Goal: Task Accomplishment & Management: Use online tool/utility

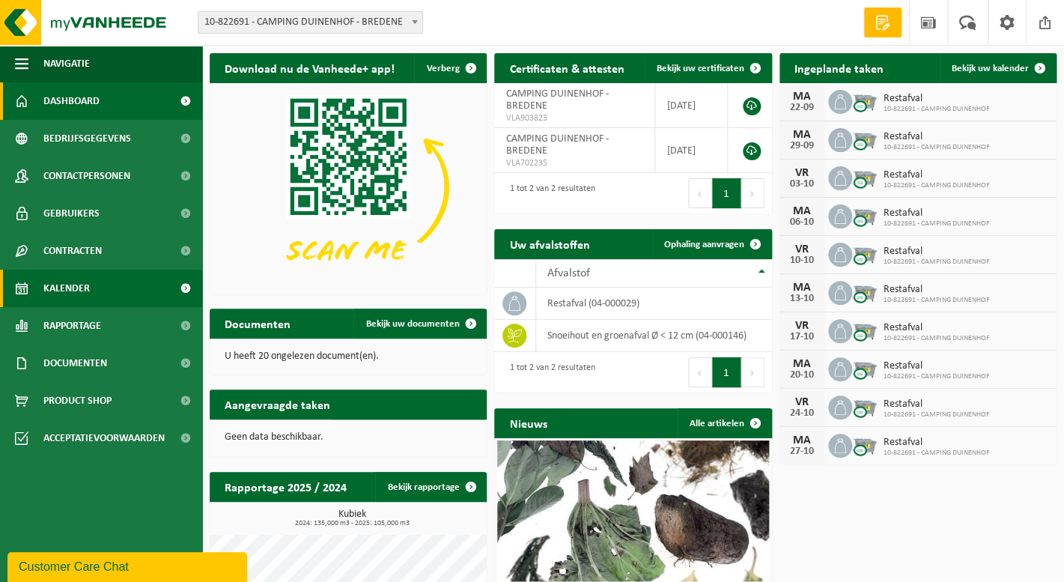
click at [156, 277] on link "Kalender" at bounding box center [101, 287] width 202 height 37
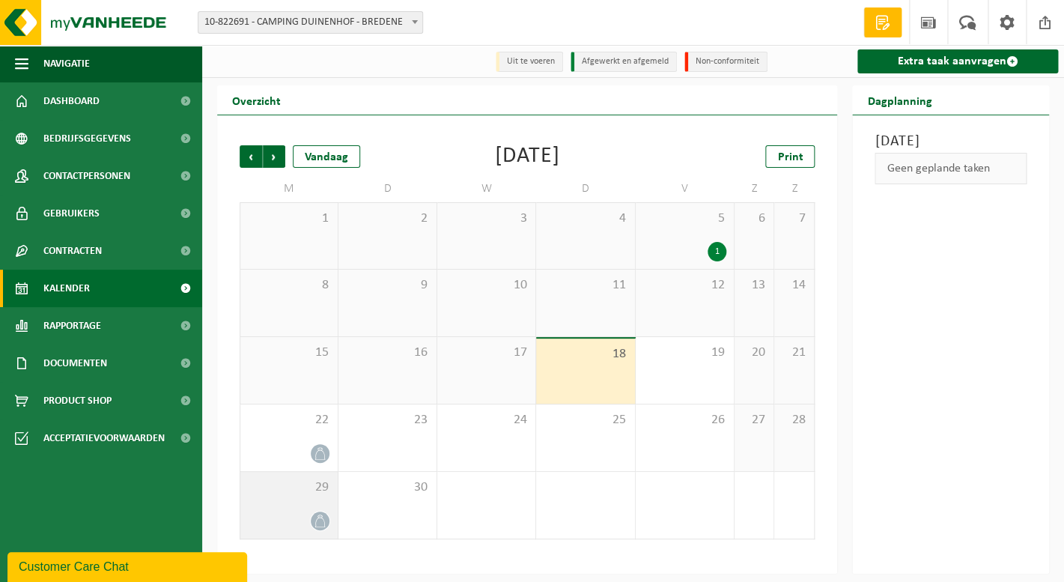
click at [320, 514] on span at bounding box center [320, 520] width 19 height 19
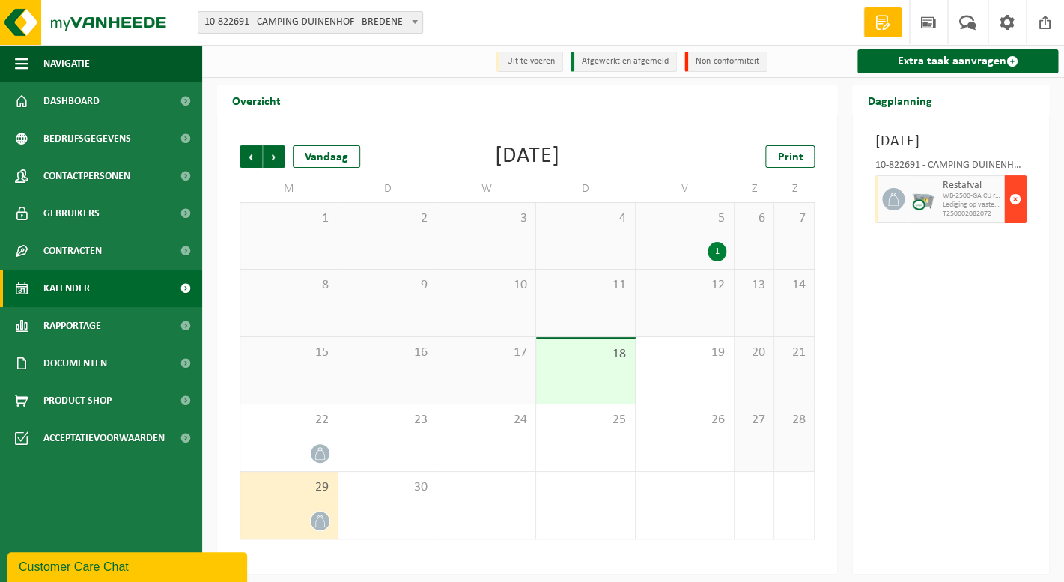
click at [1009, 214] on span "button" at bounding box center [1015, 199] width 12 height 30
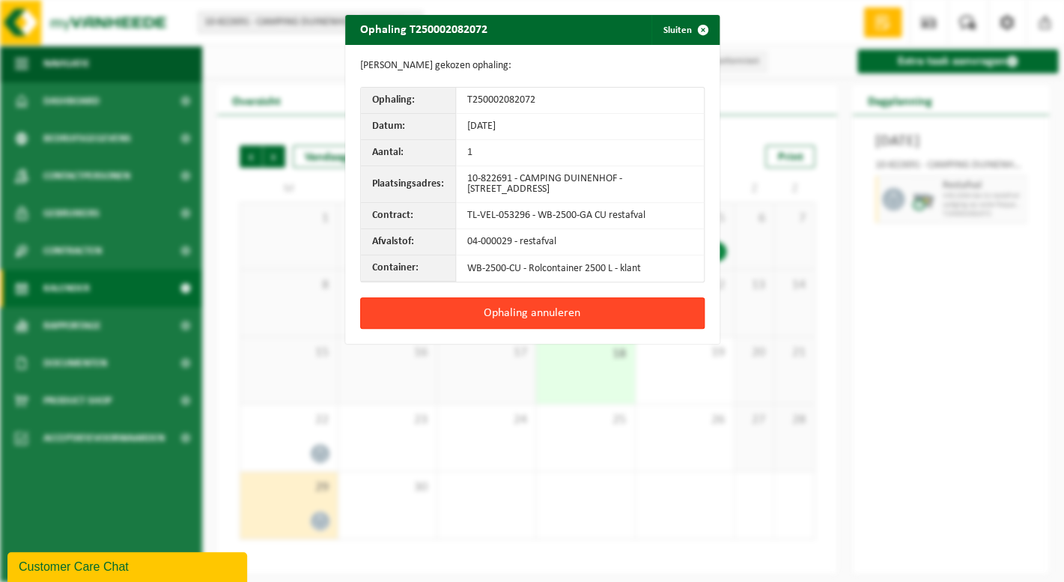
click at [616, 309] on button "Ophaling annuleren" at bounding box center [532, 312] width 344 height 31
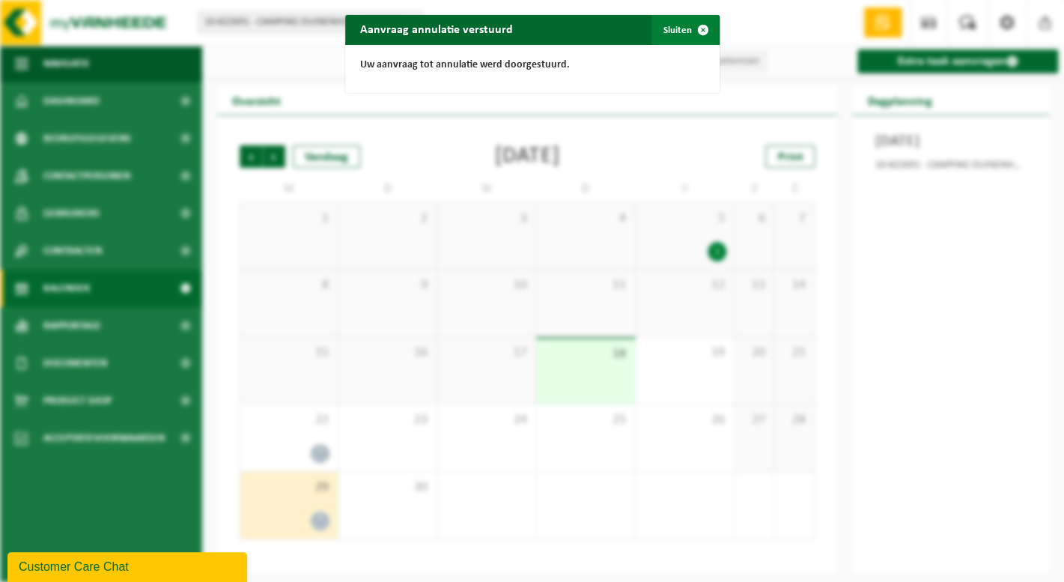
click at [683, 39] on button "Sluiten" at bounding box center [684, 30] width 67 height 30
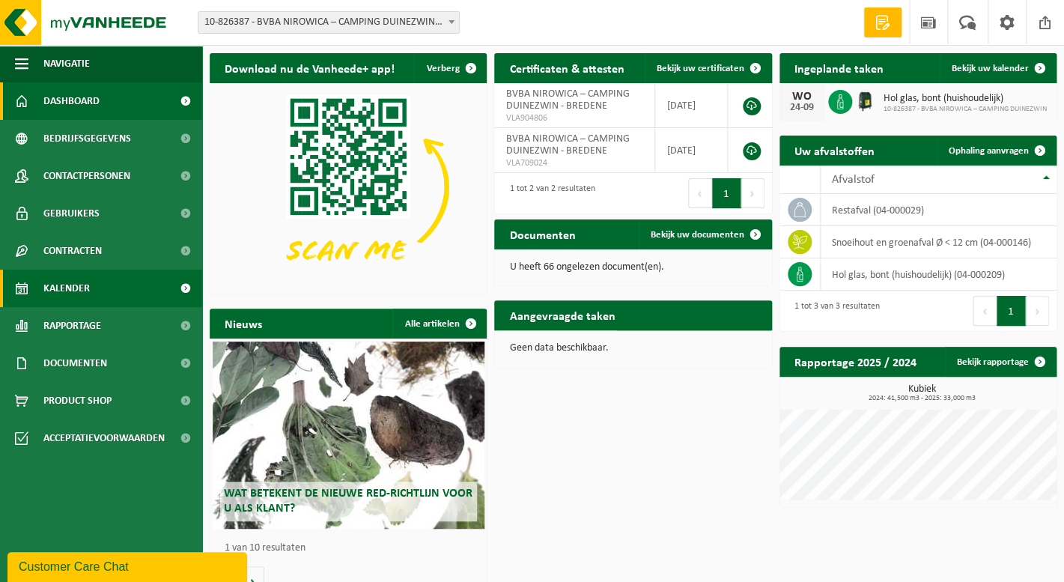
click at [82, 286] on span "Kalender" at bounding box center [66, 287] width 46 height 37
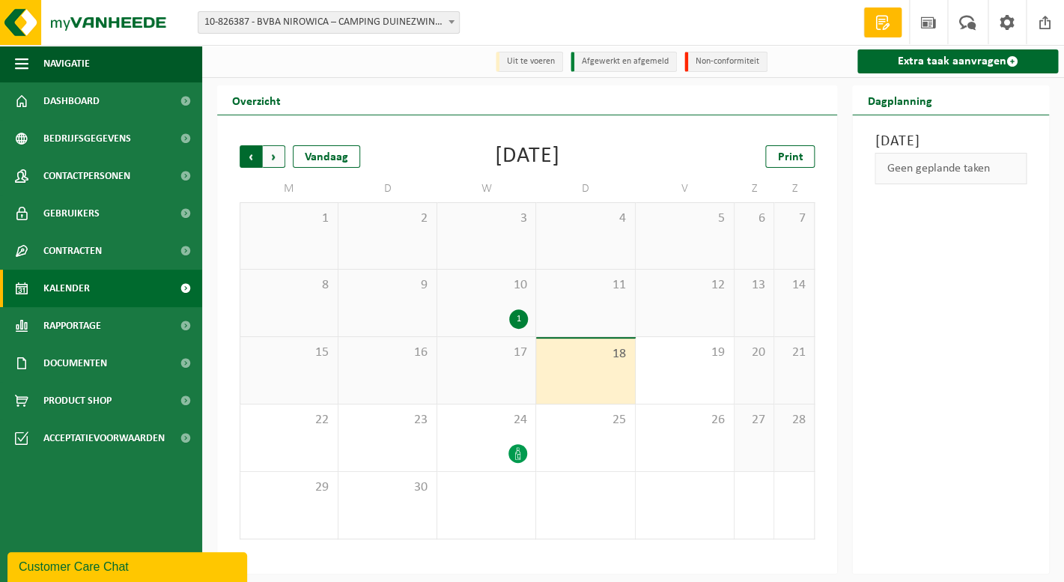
click at [278, 163] on span "Volgende" at bounding box center [274, 156] width 22 height 22
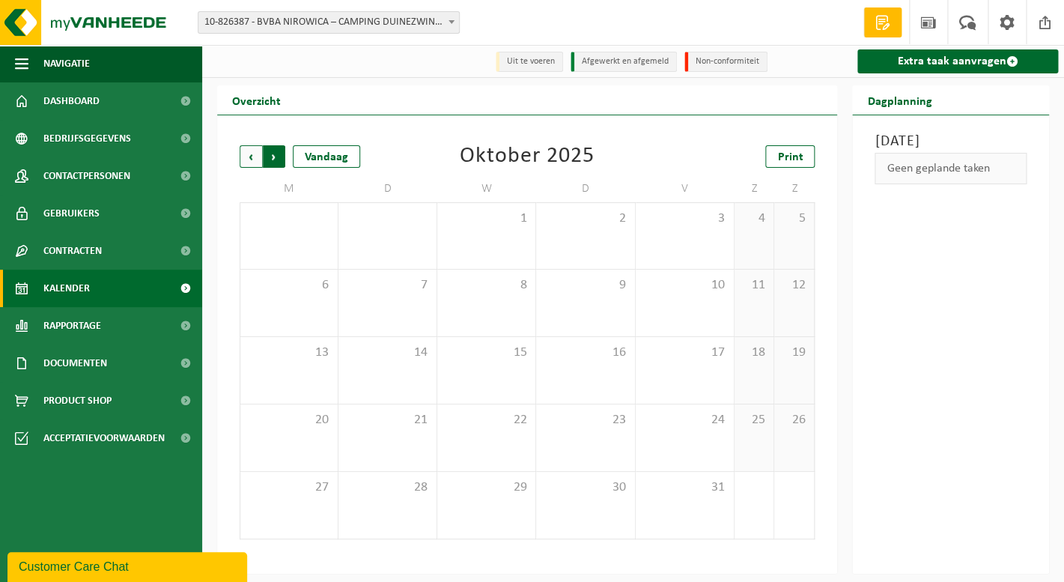
click at [249, 153] on span "Vorige" at bounding box center [251, 156] width 22 height 22
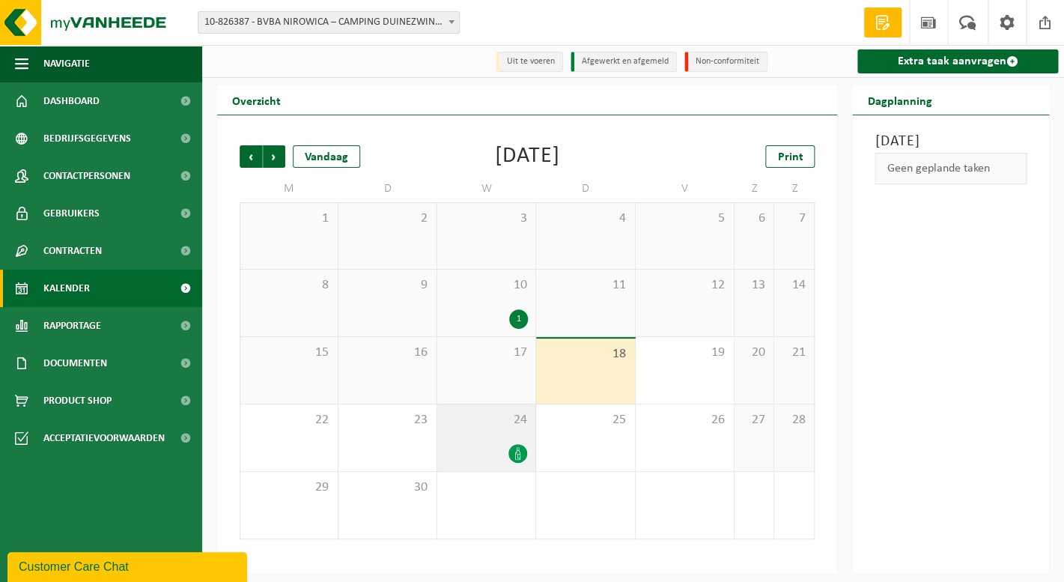
click at [493, 454] on div at bounding box center [486, 453] width 83 height 20
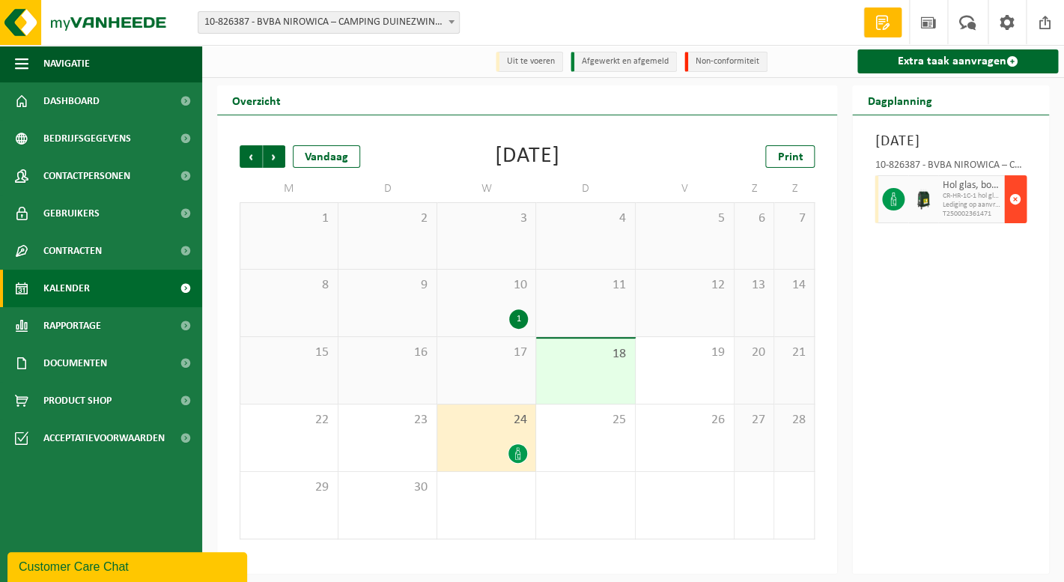
click at [1026, 223] on button "button" at bounding box center [1015, 199] width 22 height 48
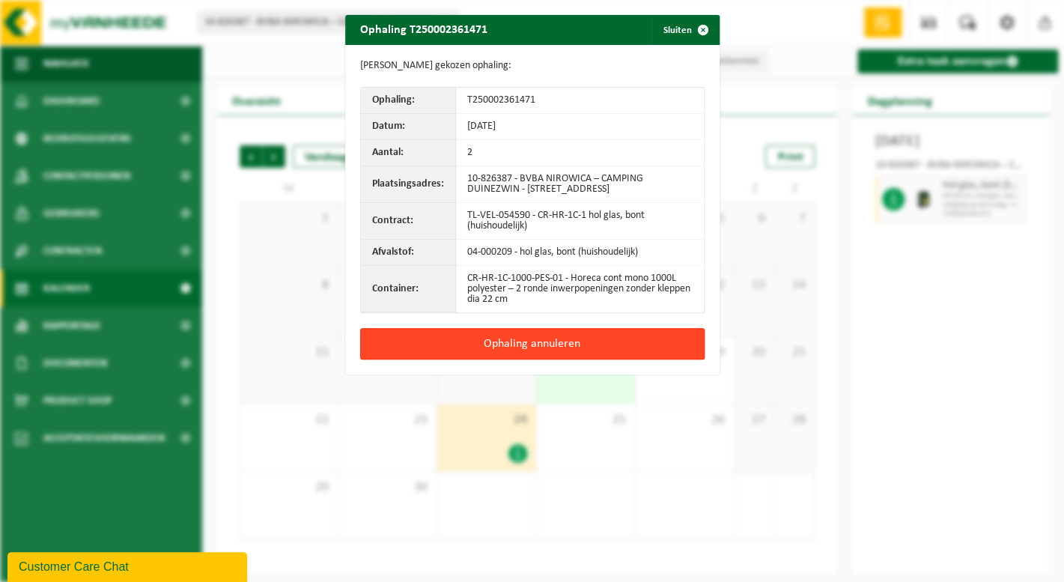
click at [660, 350] on button "Ophaling annuleren" at bounding box center [532, 343] width 344 height 31
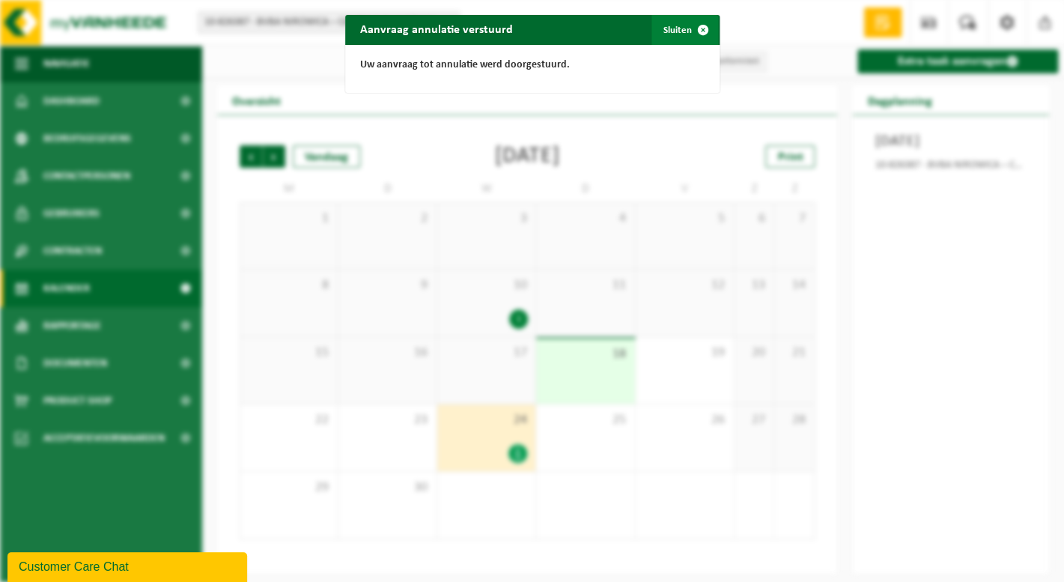
click at [689, 34] on span "button" at bounding box center [703, 30] width 30 height 30
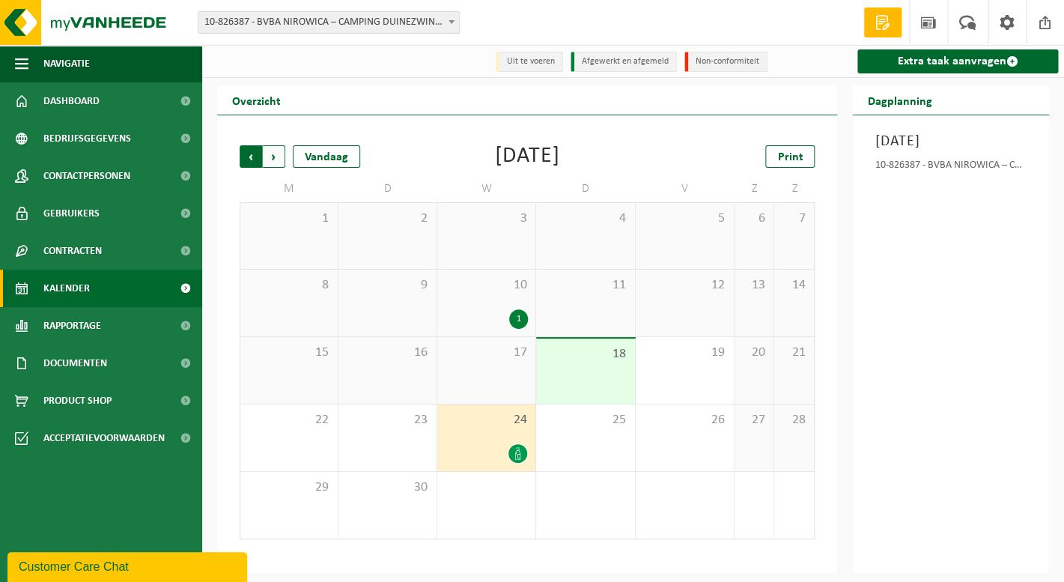
click at [271, 164] on span "Volgende" at bounding box center [274, 156] width 22 height 22
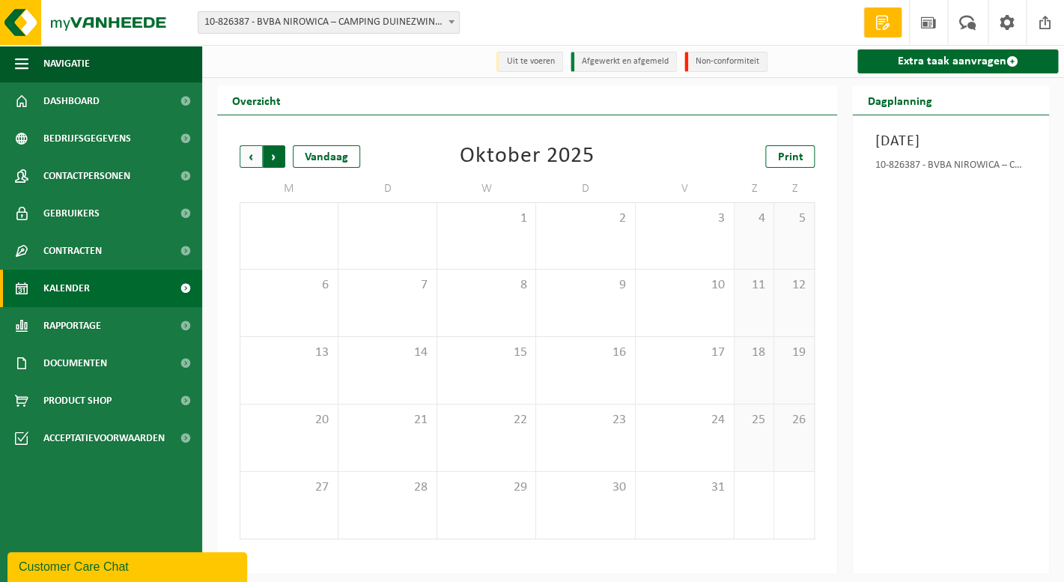
click at [256, 152] on span "Vorige" at bounding box center [251, 156] width 22 height 22
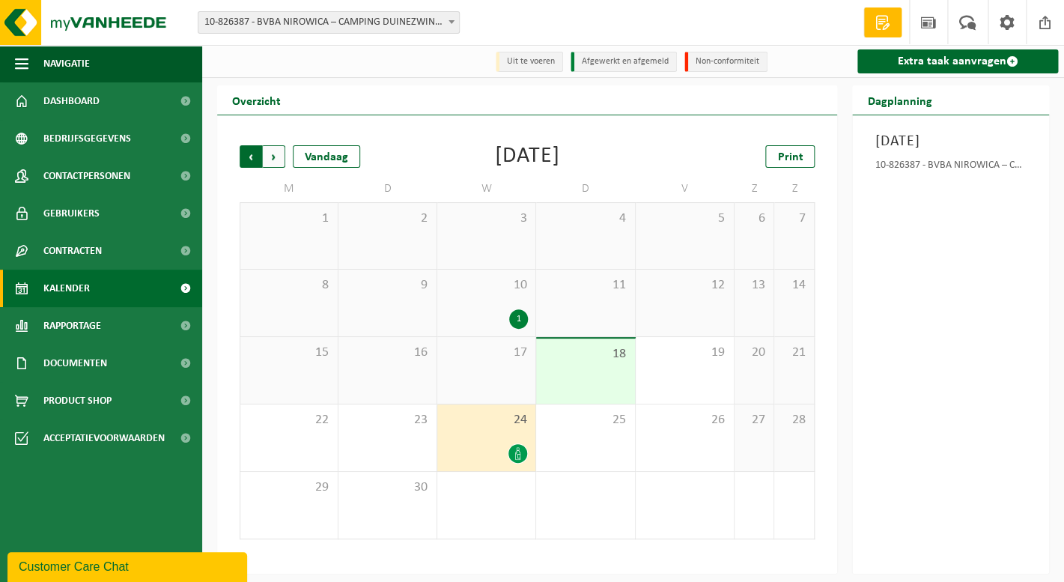
click at [269, 152] on span "Volgende" at bounding box center [274, 156] width 22 height 22
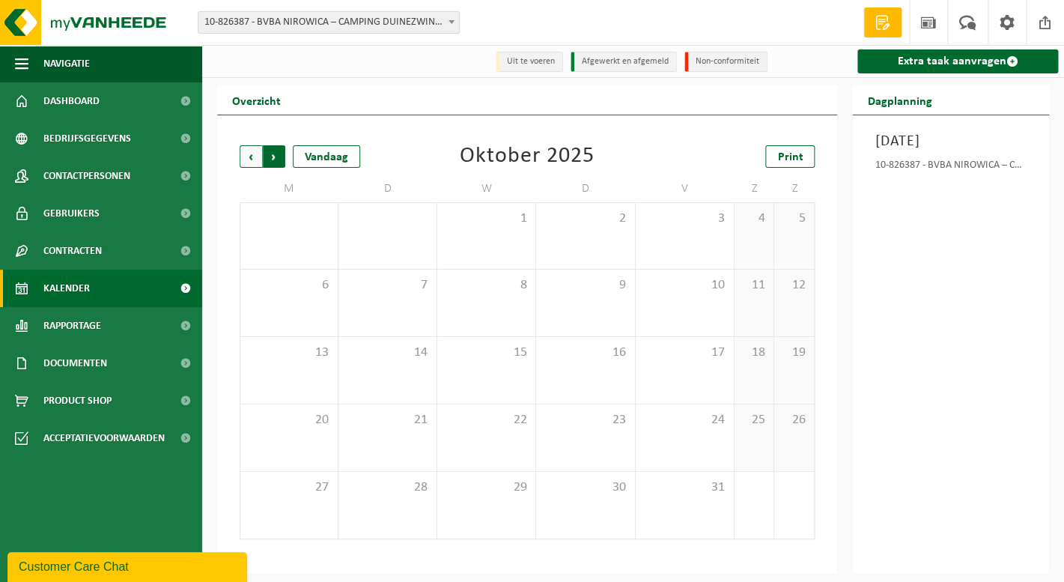
click at [258, 162] on span "Vorige" at bounding box center [251, 156] width 22 height 22
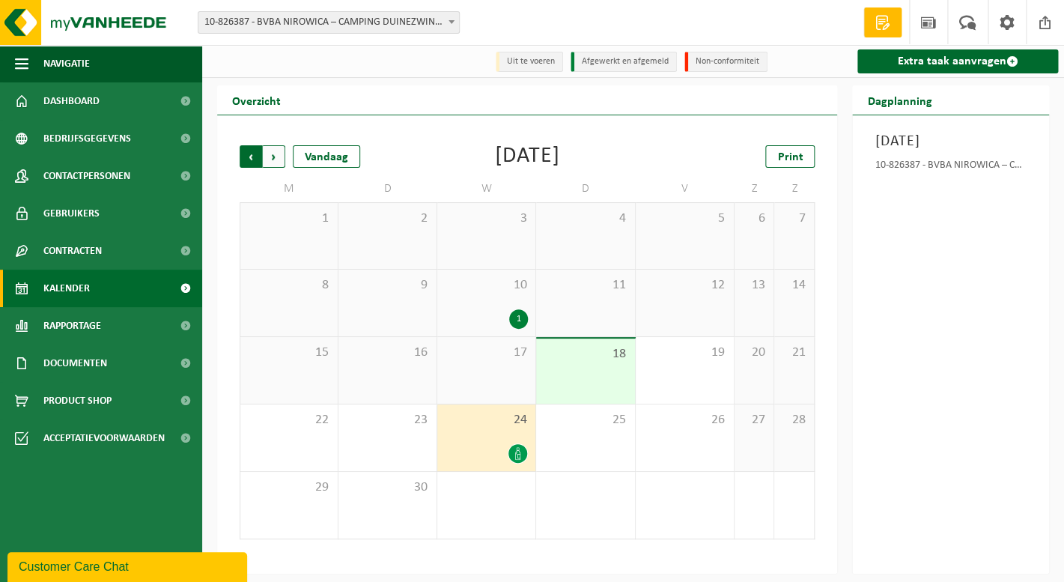
click at [273, 162] on span "Volgende" at bounding box center [274, 156] width 22 height 22
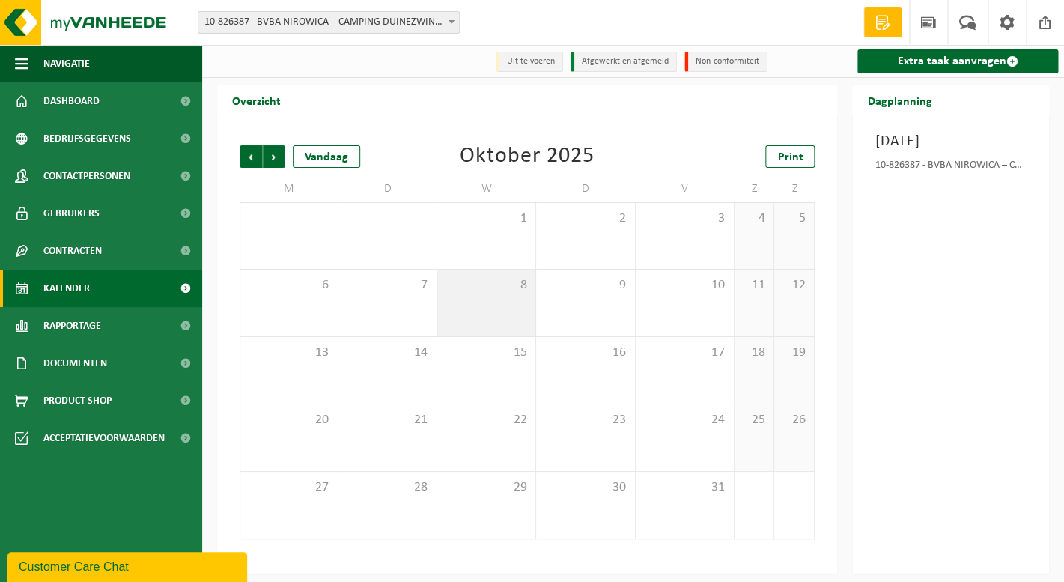
click at [495, 289] on span "8" at bounding box center [486, 285] width 83 height 16
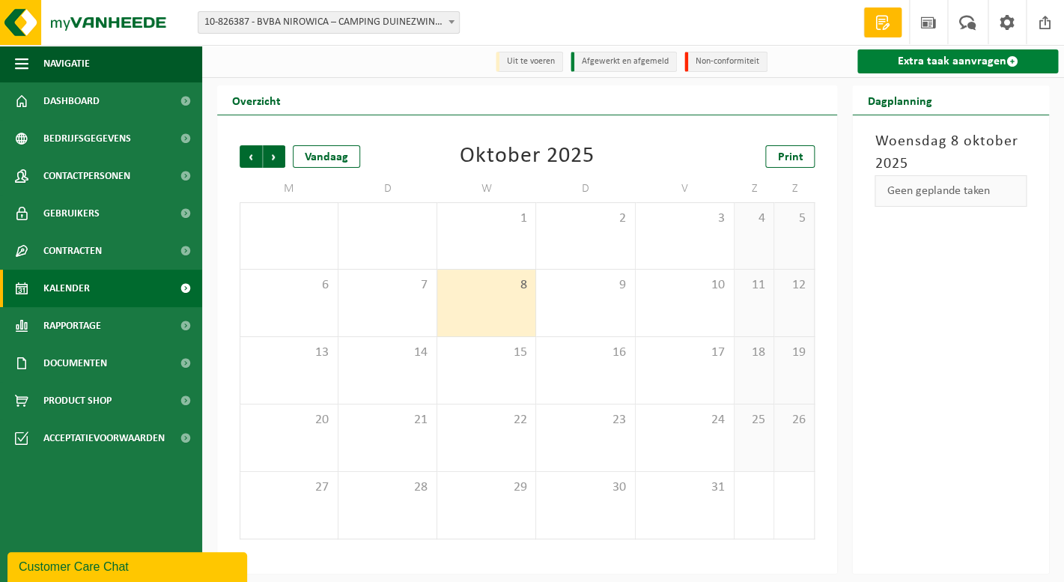
click at [940, 60] on link "Extra taak aanvragen" at bounding box center [957, 61] width 201 height 24
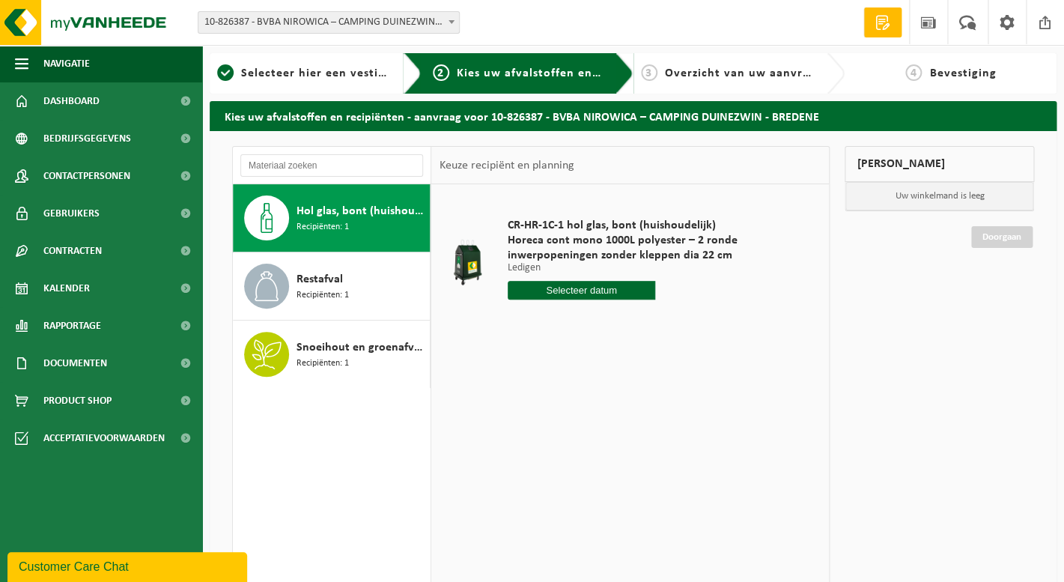
click at [569, 282] on input "text" at bounding box center [581, 290] width 147 height 19
click at [677, 326] on icon at bounding box center [677, 324] width 24 height 24
click at [576, 396] on div "8" at bounding box center [574, 399] width 26 height 24
type input "Van [DATE]"
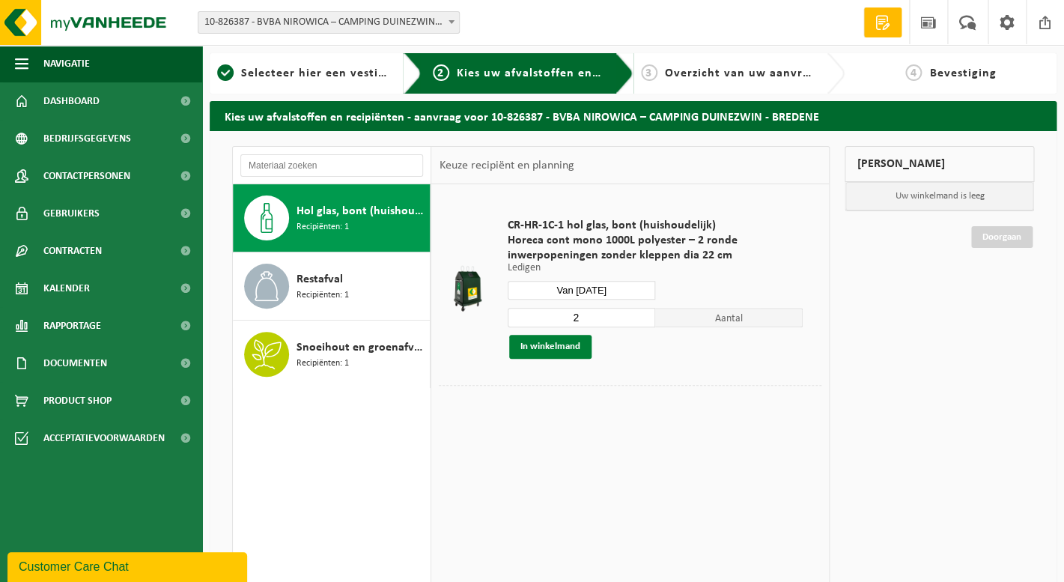
click at [579, 350] on button "In winkelmand" at bounding box center [550, 347] width 82 height 24
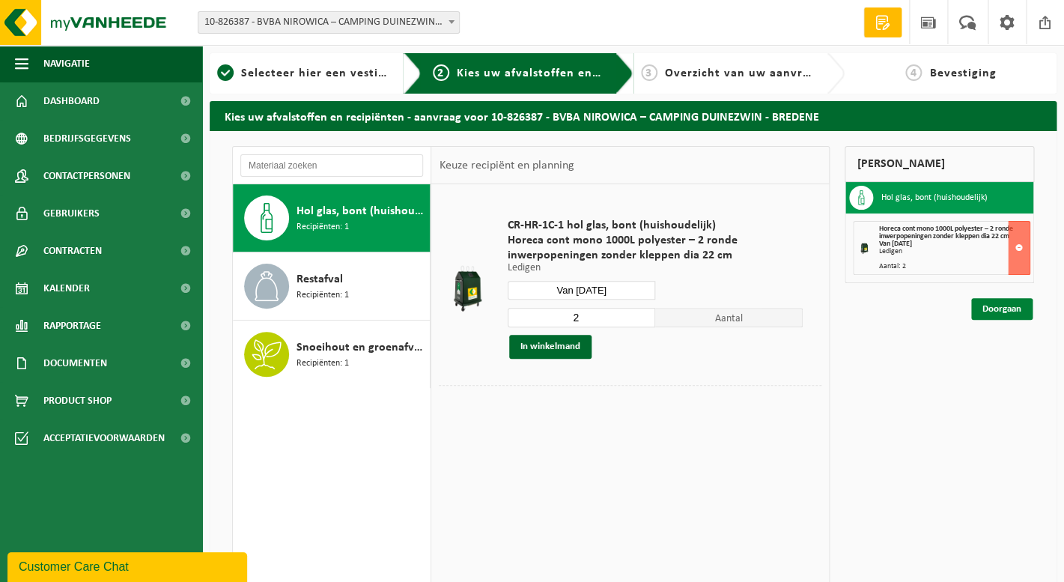
click at [981, 311] on link "Doorgaan" at bounding box center [1001, 309] width 61 height 22
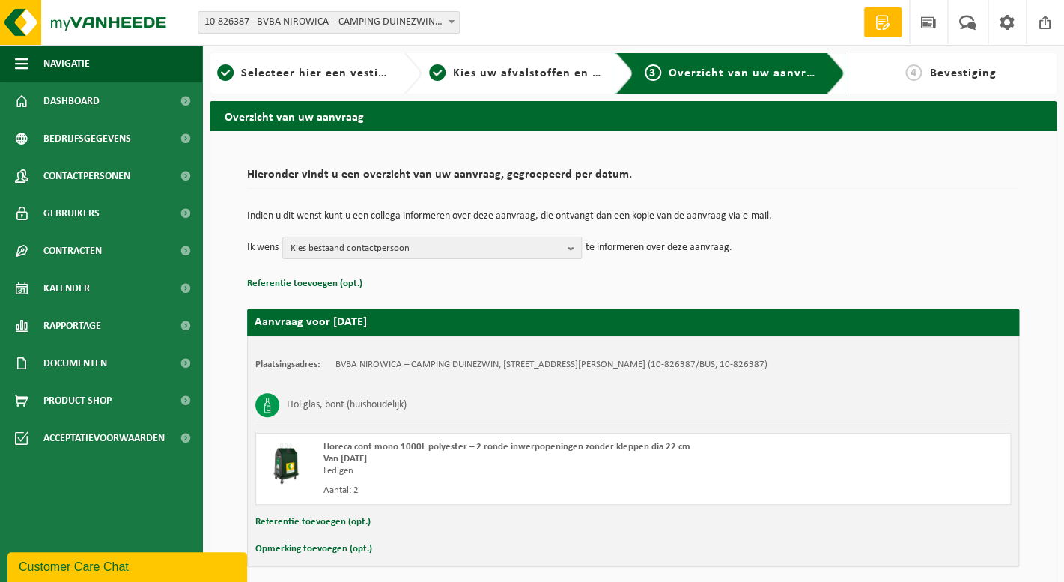
scroll to position [53, 0]
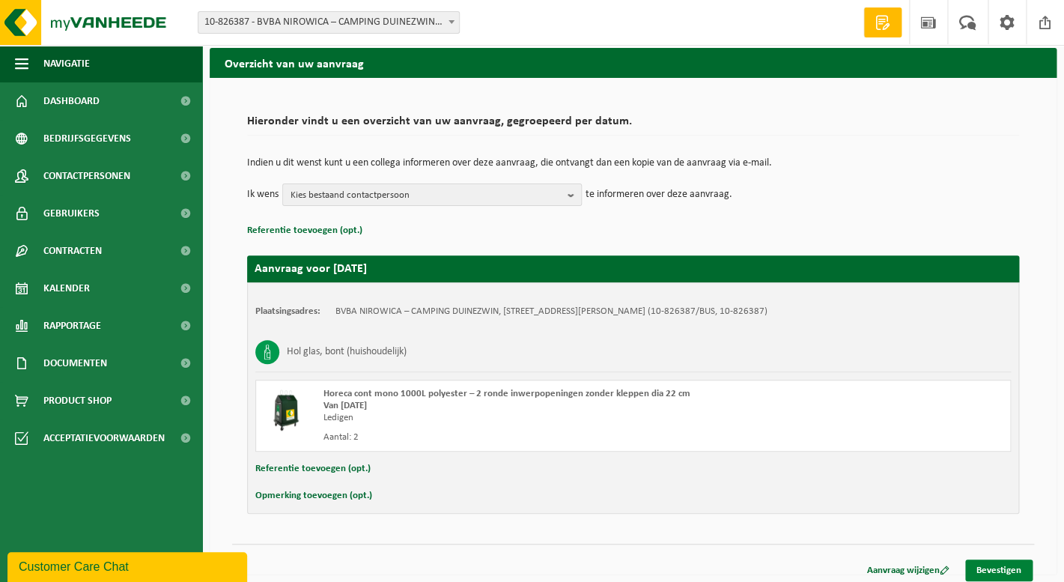
click at [991, 571] on link "Bevestigen" at bounding box center [998, 570] width 67 height 22
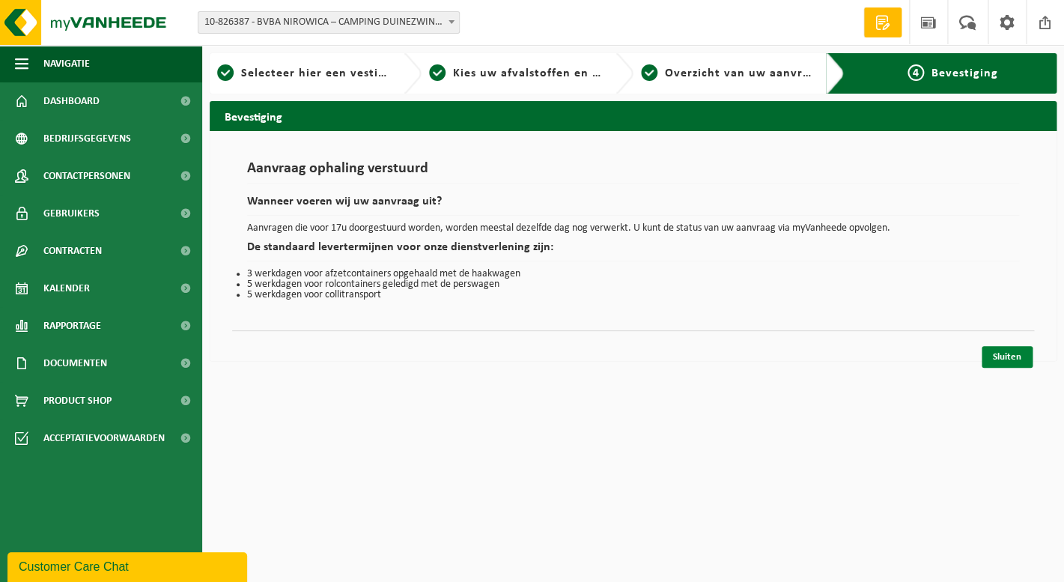
click at [1005, 354] on link "Sluiten" at bounding box center [1006, 357] width 51 height 22
